Goal: Task Accomplishment & Management: Manage account settings

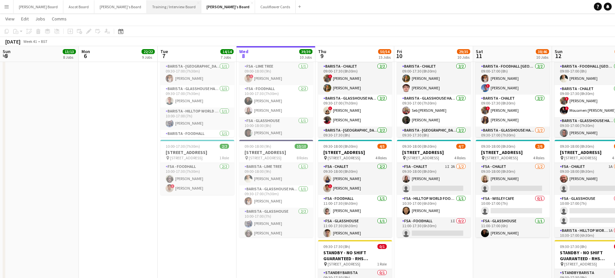
scroll to position [0, 158]
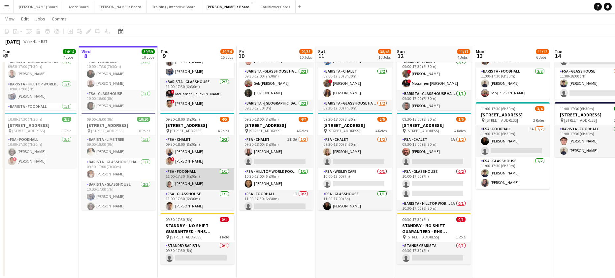
scroll to position [31, 0]
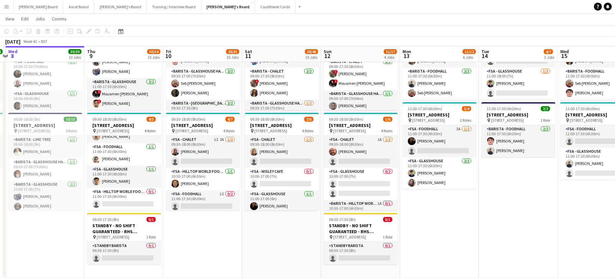
drag, startPoint x: 279, startPoint y: 196, endPoint x: 204, endPoint y: 198, distance: 75.6
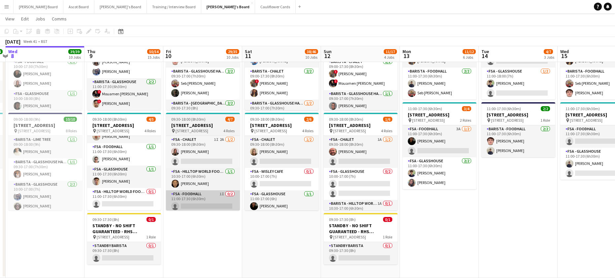
scroll to position [0, 234]
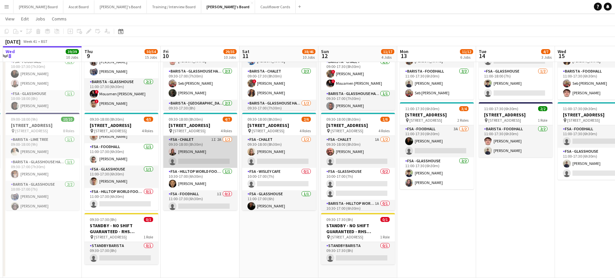
click at [206, 168] on app-card-role "FSA - Chalet 1I 2A [DATE] 09:30-18:00 (8h30m) [PERSON_NAME] Ndangang single-neu…" at bounding box center [200, 152] width 74 height 32
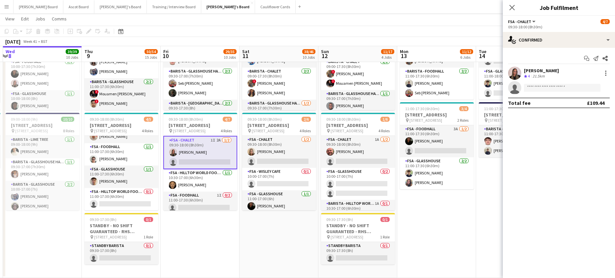
click at [556, 49] on div "Start chat Send notification Share [PERSON_NAME] Ndangang Crew rating 4 21.5km …" at bounding box center [559, 81] width 112 height 66
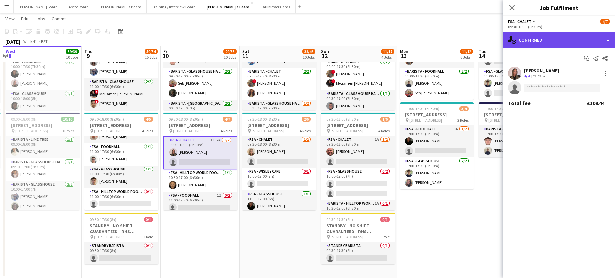
click at [557, 47] on div "single-neutral-actions-check-2 Confirmed" at bounding box center [559, 40] width 112 height 16
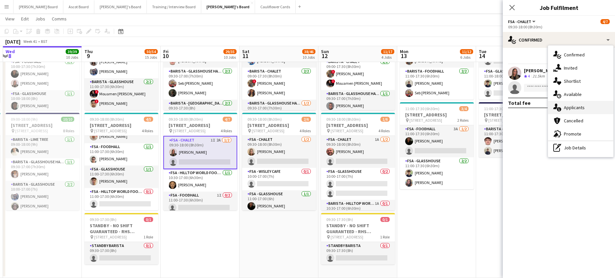
click at [580, 106] on span "Applicants" at bounding box center [574, 108] width 21 height 6
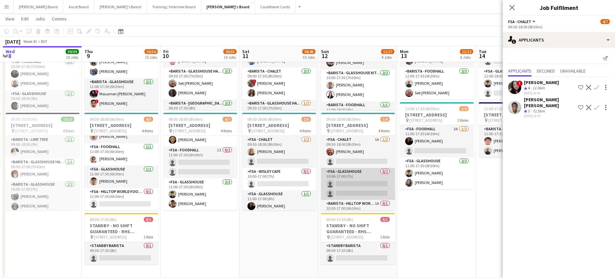
scroll to position [40, 0]
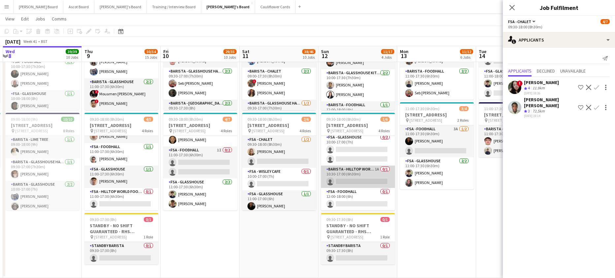
click at [370, 178] on app-card-role "Barista - Hilltop World Food Cafe 1A 0/1 10:30-17:00 (6h30m) single-neutral-act…" at bounding box center [358, 177] width 74 height 22
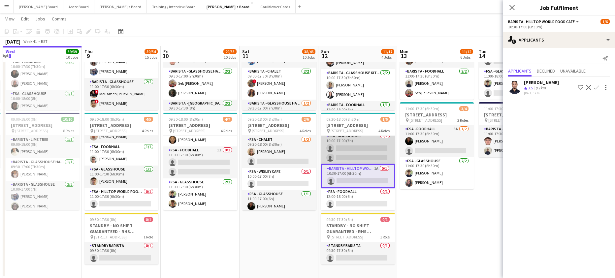
click at [364, 155] on app-card-role "FSA - Glasshouse 0/2 10:00-17:00 (7h) single-neutral-actions single-neutral-act…" at bounding box center [358, 148] width 74 height 32
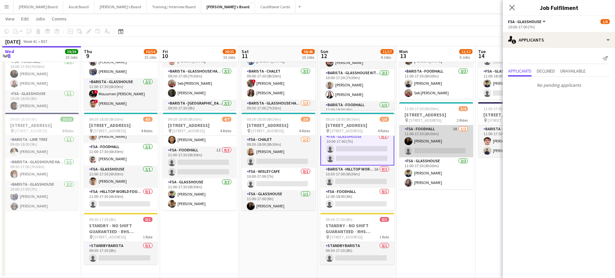
click at [457, 157] on app-card-role "FSA - Foodhall 3A [DATE] 11:00-17:30 (6h30m) [PERSON_NAME] single-neutral-actio…" at bounding box center [436, 141] width 74 height 32
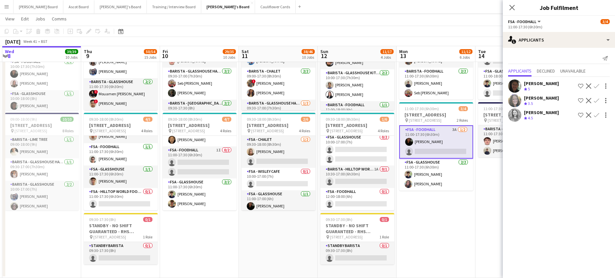
scroll to position [40, 0]
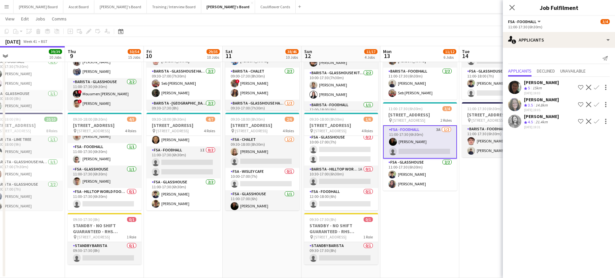
drag, startPoint x: 437, startPoint y: 198, endPoint x: 340, endPoint y: 199, distance: 97.4
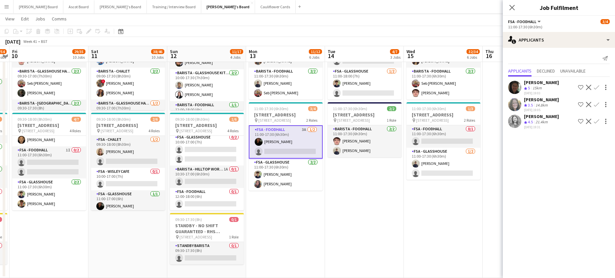
drag, startPoint x: 453, startPoint y: 160, endPoint x: 373, endPoint y: 175, distance: 81.6
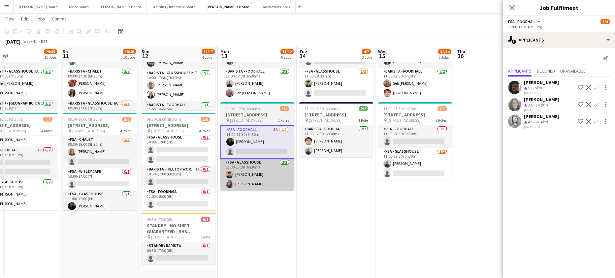
drag, startPoint x: 293, startPoint y: 185, endPoint x: 311, endPoint y: 185, distance: 18.2
